Goal: Task Accomplishment & Management: Manage account settings

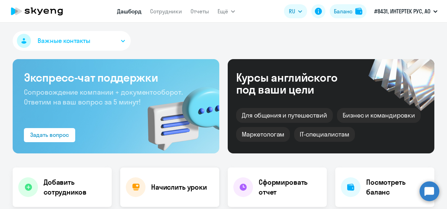
click at [157, 182] on h4 "Начислить уроки" at bounding box center [179, 187] width 56 height 10
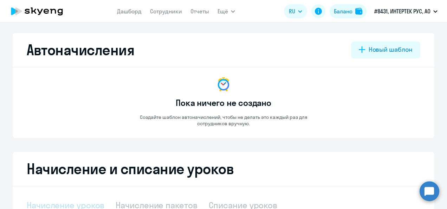
select select "10"
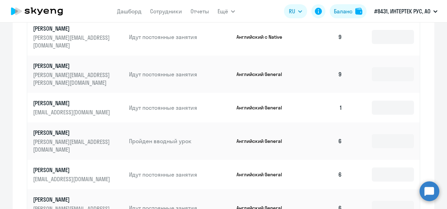
scroll to position [295, 0]
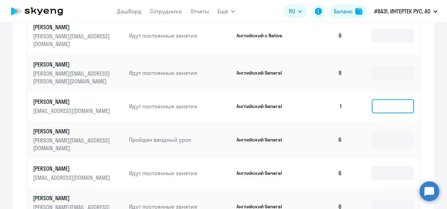
click at [380, 99] on input at bounding box center [393, 106] width 42 height 14
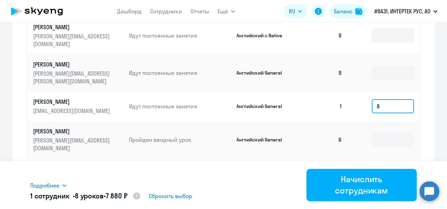
type input "8"
click at [286, 182] on div "Подробнее" at bounding box center [168, 185] width 276 height 8
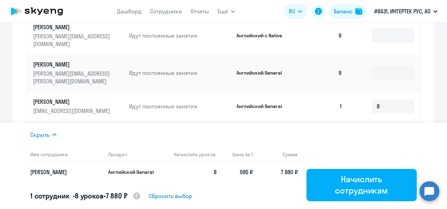
click at [244, 121] on td "Английский General" at bounding box center [265, 139] width 68 height 37
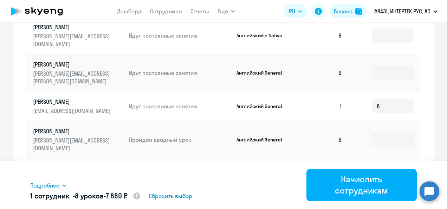
click at [56, 98] on p "[PERSON_NAME]" at bounding box center [72, 102] width 79 height 8
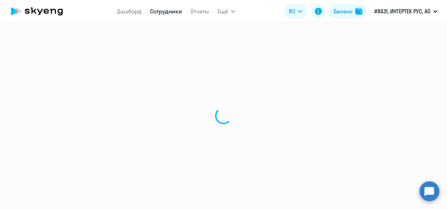
select select "english"
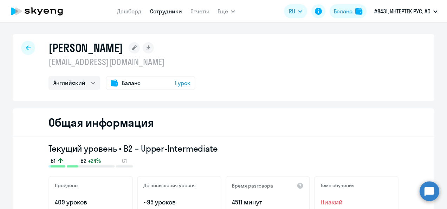
click at [153, 59] on p "[EMAIL_ADDRESS][DOMAIN_NAME]" at bounding box center [121, 61] width 147 height 11
click at [42, 22] on app-header "Дашборд Сотрудники Отчеты Ещё Дашборд Сотрудники Отчеты Начислить уроки Докумен…" at bounding box center [223, 11] width 447 height 22
click at [28, 49] on div at bounding box center [28, 48] width 14 height 14
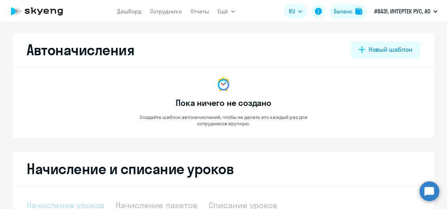
select select "10"
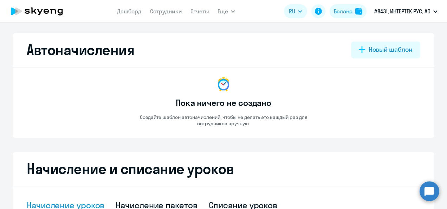
click at [28, 49] on h2 "Автоначисления" at bounding box center [80, 49] width 107 height 17
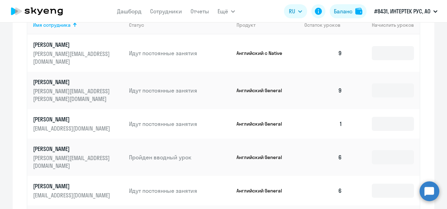
scroll to position [295, 0]
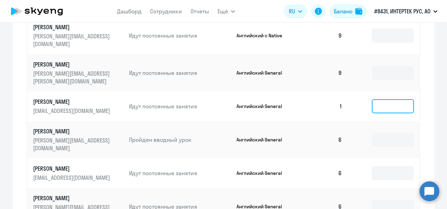
click at [391, 99] on input at bounding box center [393, 106] width 42 height 14
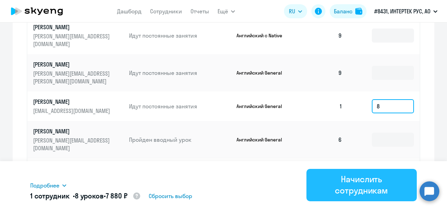
type input "8"
click at [383, 181] on div "Начислить сотрудникам" at bounding box center [361, 184] width 91 height 22
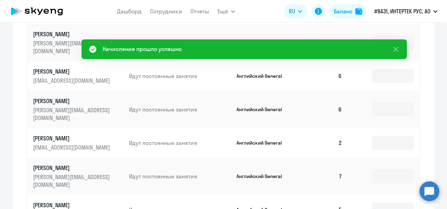
scroll to position [393, 0]
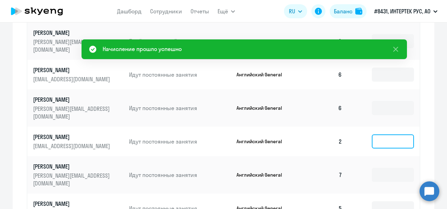
click at [388, 134] on input at bounding box center [393, 141] width 42 height 14
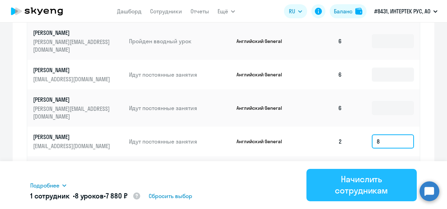
type input "8"
click at [375, 184] on div "Начислить сотрудникам" at bounding box center [361, 184] width 91 height 22
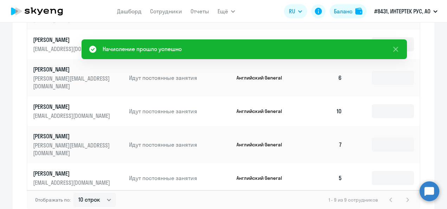
scroll to position [428, 0]
